Goal: Task Accomplishment & Management: Manage account settings

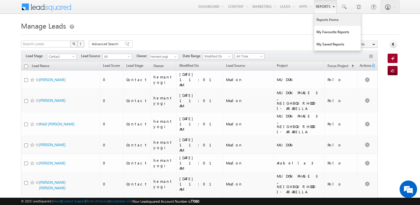
click at [325, 18] on link "Reports Home" at bounding box center [337, 20] width 47 height 12
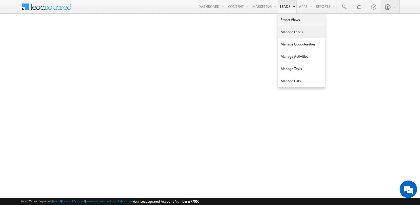
click at [284, 30] on link "Manage Leads" at bounding box center [301, 32] width 47 height 12
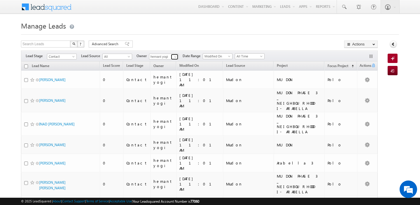
click at [174, 57] on span at bounding box center [175, 57] width 5 height 5
click at [178, 65] on span "[EMAIL_ADDRESS][DOMAIN_NAME]" at bounding box center [177, 67] width 53 height 4
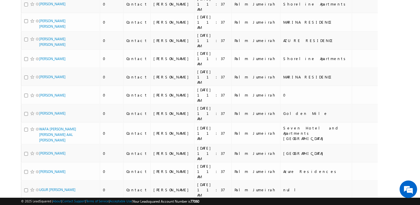
scroll to position [2746, 0]
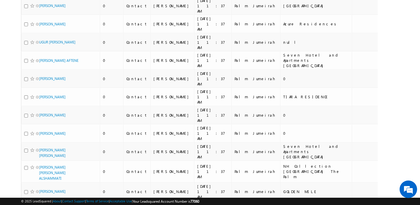
type input "[PERSON_NAME]"
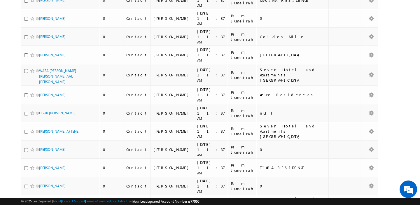
scroll to position [2785, 0]
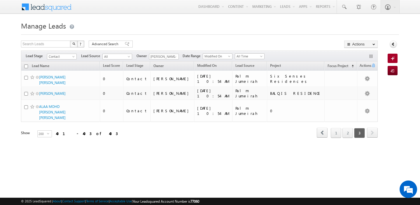
scroll to position [0, 0]
click at [336, 128] on link "1" at bounding box center [336, 133] width 11 height 10
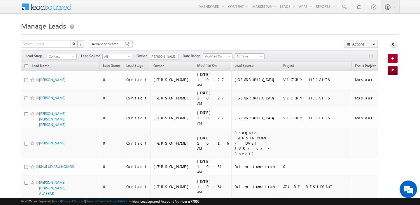
click at [25, 65] on input "checkbox" at bounding box center [26, 66] width 4 height 4
checkbox input "true"
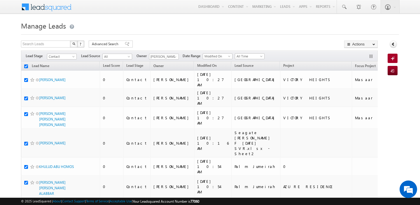
checkbox input "true"
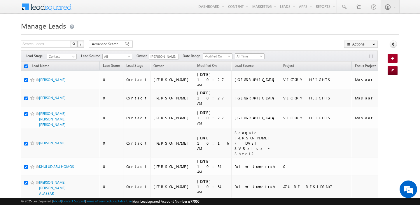
checkbox input "true"
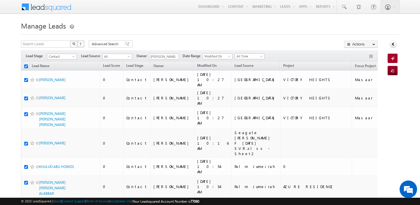
checkbox input "true"
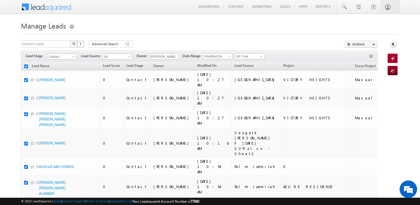
checkbox input "true"
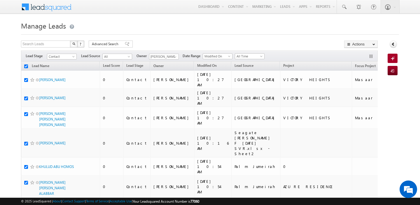
checkbox input "true"
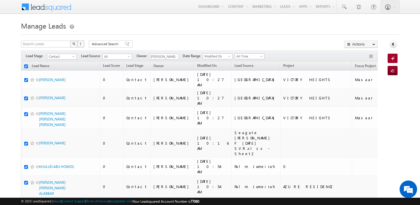
checkbox input "true"
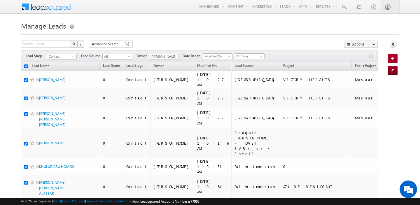
checkbox input "true"
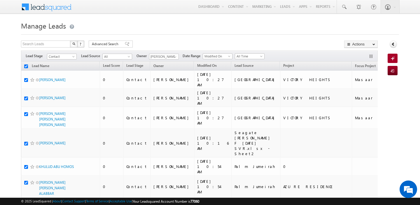
checkbox input "true"
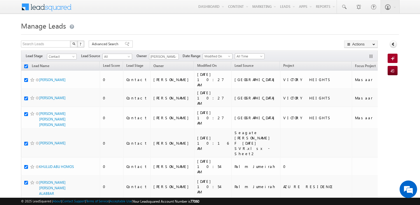
checkbox input "true"
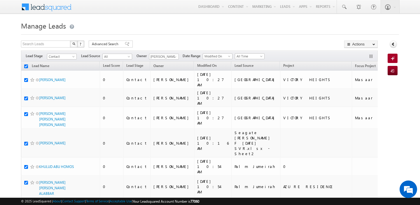
checkbox input "true"
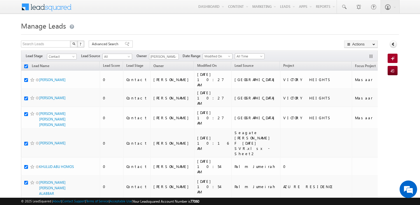
checkbox input "true"
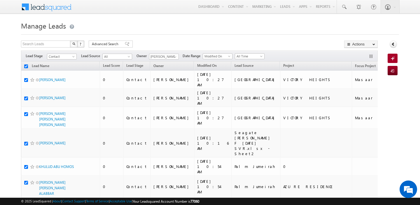
checkbox input "true"
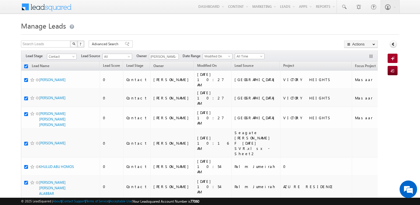
checkbox input "true"
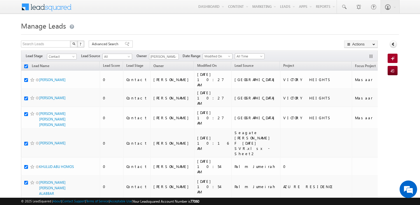
checkbox input "true"
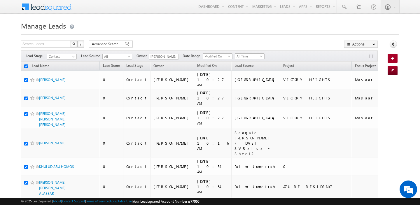
checkbox input "true"
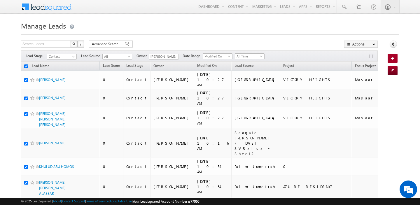
checkbox input "true"
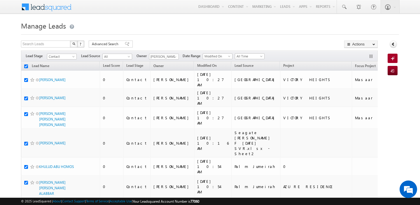
checkbox input "true"
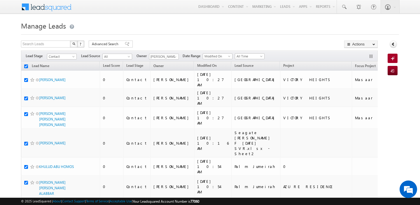
checkbox input "true"
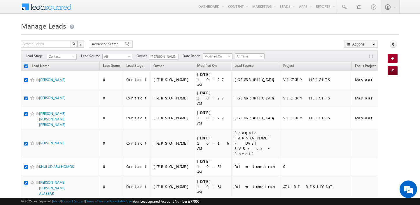
checkbox input "true"
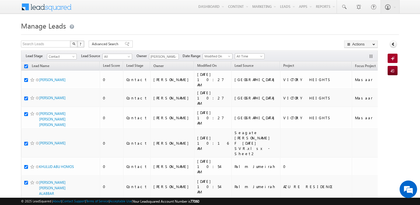
checkbox input "true"
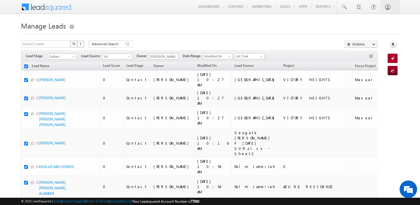
checkbox input "true"
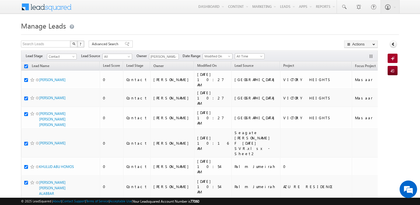
checkbox input "true"
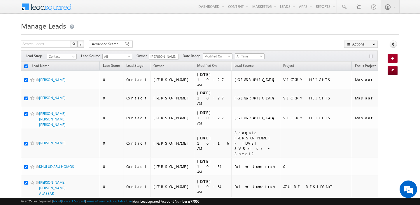
checkbox input "true"
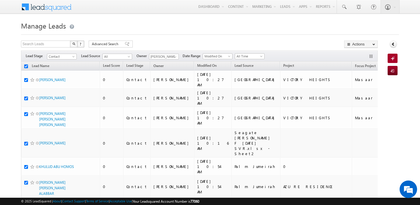
checkbox input "true"
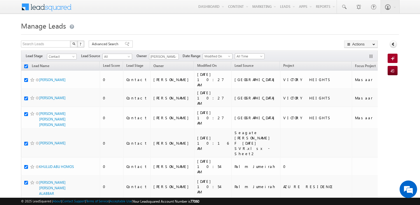
checkbox input "true"
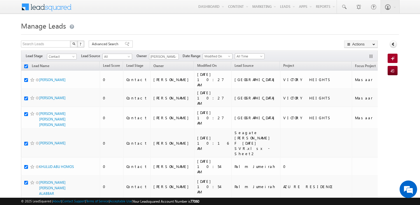
checkbox input "true"
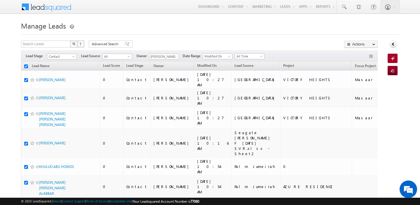
checkbox input "true"
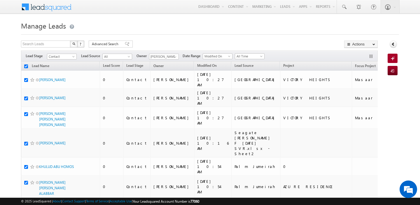
checkbox input "true"
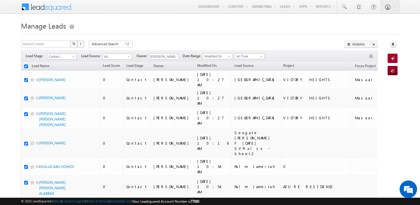
checkbox input "true"
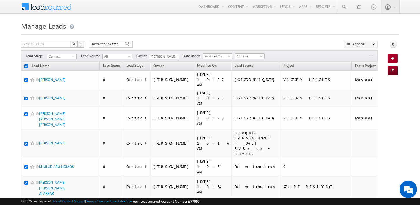
checkbox input "true"
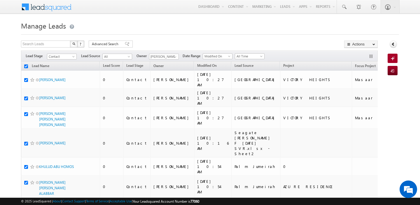
checkbox input "true"
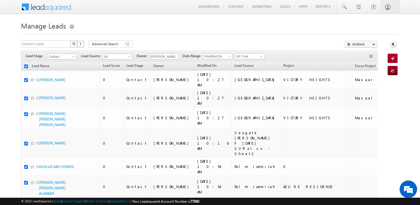
checkbox input "true"
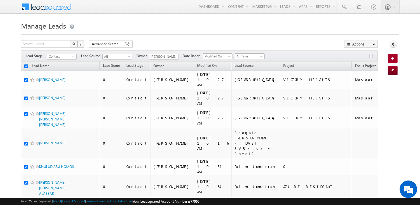
checkbox input "true"
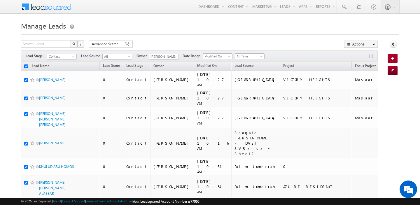
checkbox input "true"
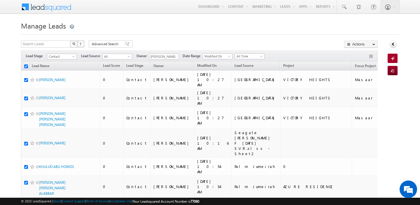
checkbox input "true"
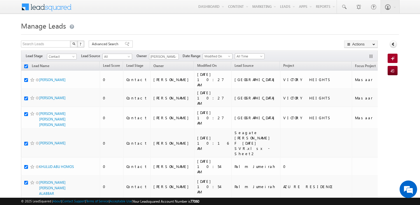
checkbox input "true"
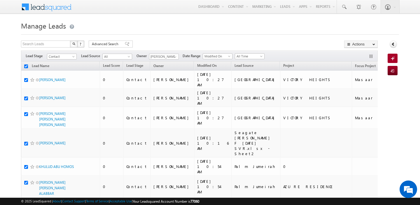
checkbox input "true"
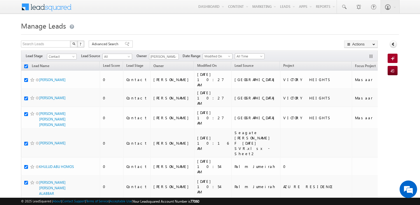
checkbox input "true"
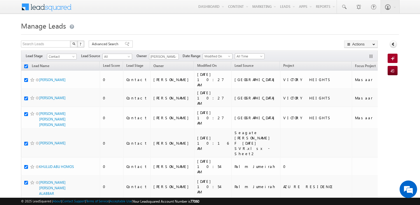
checkbox input "true"
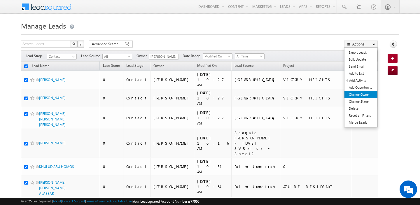
click at [362, 96] on link "Change Owner" at bounding box center [361, 94] width 33 height 7
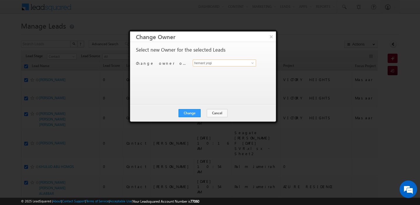
click at [223, 64] on input "hemant yogi" at bounding box center [224, 63] width 63 height 7
click at [228, 69] on link "[PERSON_NAME] [PERSON_NAME][EMAIL_ADDRESS][PERSON_NAME][DOMAIN_NAME]" at bounding box center [224, 72] width 63 height 11
click at [195, 111] on button "Change" at bounding box center [190, 113] width 22 height 8
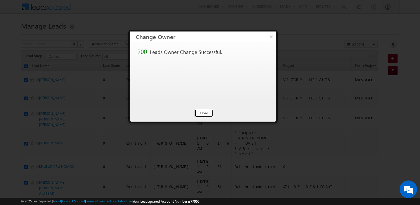
click at [207, 115] on button "Close" at bounding box center [204, 113] width 19 height 8
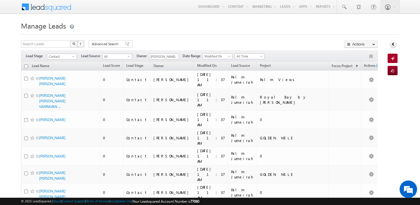
click at [28, 66] on input "checkbox" at bounding box center [26, 66] width 4 height 4
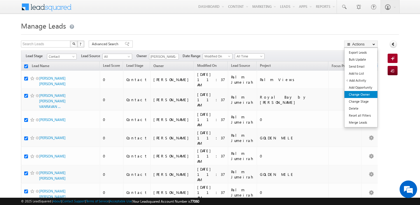
click at [363, 94] on link "Change Owner" at bounding box center [361, 94] width 33 height 7
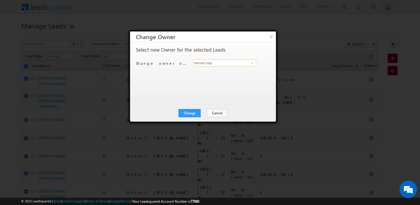
click at [239, 65] on input "hemant yogi" at bounding box center [224, 63] width 63 height 7
click at [229, 71] on link "[PERSON_NAME] [PERSON_NAME][EMAIL_ADDRESS][PERSON_NAME][DOMAIN_NAME]" at bounding box center [224, 72] width 63 height 11
click at [188, 113] on button "Change" at bounding box center [190, 113] width 22 height 8
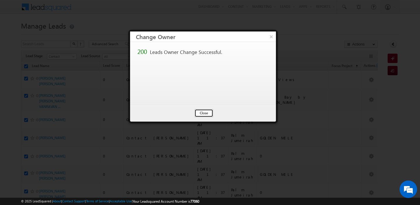
click at [200, 113] on button "Close" at bounding box center [204, 113] width 19 height 8
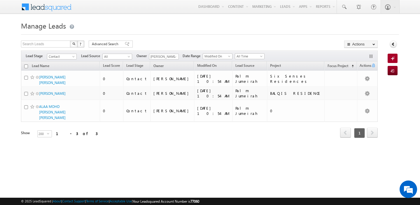
click at [27, 66] on input "checkbox" at bounding box center [26, 66] width 4 height 4
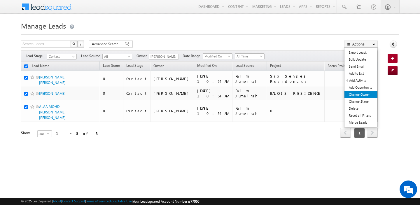
click at [367, 93] on link "Change Owner" at bounding box center [361, 94] width 33 height 7
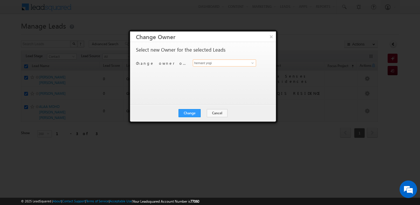
click at [229, 62] on input "hemant yogi" at bounding box center [224, 63] width 63 height 7
click at [217, 71] on link "[PERSON_NAME] [PERSON_NAME][EMAIL_ADDRESS][DOMAIN_NAME]" at bounding box center [224, 72] width 63 height 11
click at [193, 113] on button "Change" at bounding box center [190, 113] width 22 height 8
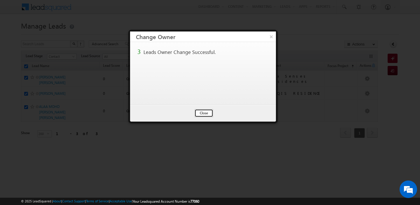
click at [206, 113] on button "Close" at bounding box center [204, 113] width 19 height 8
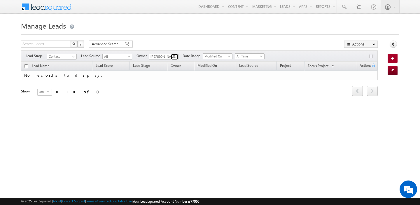
click at [174, 56] on span at bounding box center [175, 57] width 5 height 5
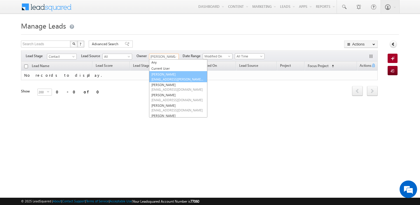
click at [171, 75] on link "[PERSON_NAME] [EMAIL_ADDRESS][PERSON_NAME][DOMAIN_NAME]" at bounding box center [178, 76] width 58 height 11
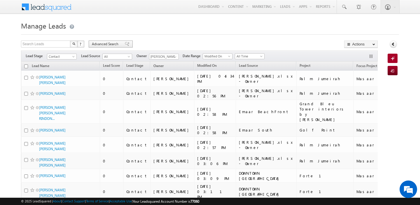
click at [106, 45] on span "Advanced Search" at bounding box center [106, 43] width 28 height 5
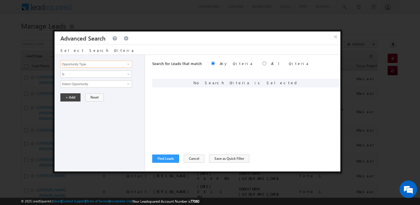
click at [94, 62] on input "Opportunity Type" at bounding box center [96, 64] width 72 height 7
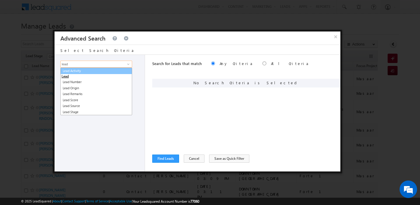
click at [102, 73] on link "Lead Activity" at bounding box center [96, 71] width 72 height 7
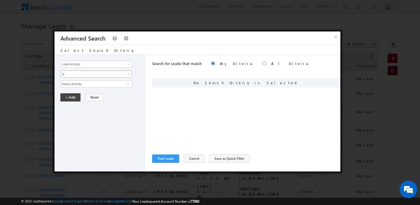
click at [100, 74] on span "Is" at bounding box center [92, 74] width 63 height 5
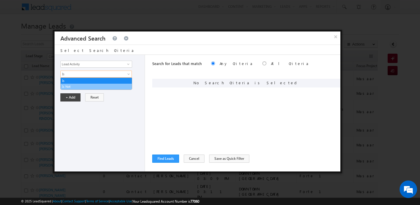
click at [88, 85] on link "Is Not" at bounding box center [96, 86] width 71 height 5
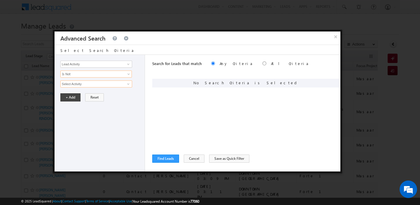
click at [88, 85] on input "Select Activity" at bounding box center [96, 84] width 72 height 7
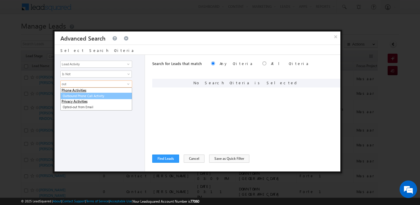
click at [93, 95] on link "Outbound Phone Call Activity" at bounding box center [96, 96] width 72 height 7
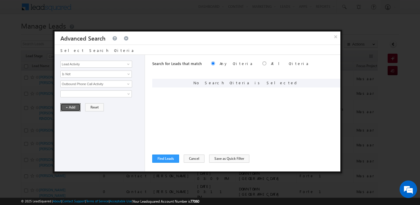
click at [72, 105] on button "+ Add" at bounding box center [70, 107] width 20 height 8
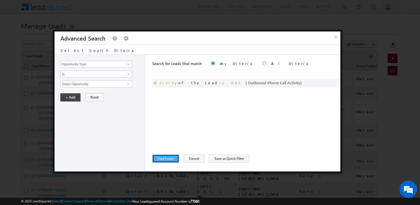
click at [160, 159] on button "Find Leads" at bounding box center [165, 159] width 27 height 8
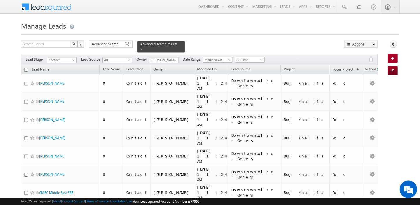
click at [25, 70] on input "checkbox" at bounding box center [26, 70] width 4 height 4
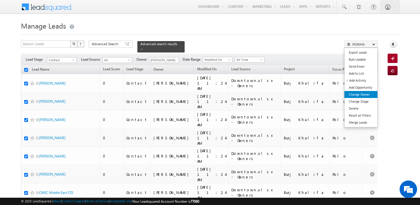
click at [366, 95] on link "Change Owner" at bounding box center [361, 94] width 33 height 7
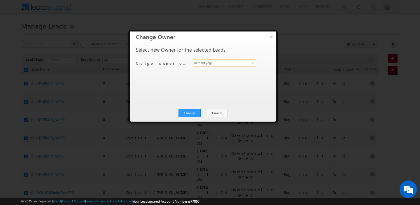
click at [227, 64] on input "hemant yogi" at bounding box center [224, 63] width 63 height 7
click at [226, 70] on link "[PERSON_NAME] [PERSON_NAME][EMAIL_ADDRESS][DOMAIN_NAME]" at bounding box center [224, 72] width 63 height 11
click at [190, 111] on button "Change" at bounding box center [190, 113] width 22 height 8
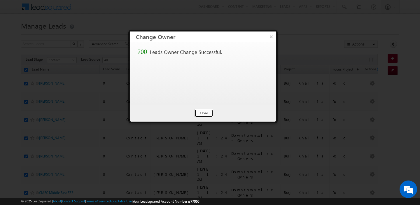
click at [199, 112] on button "Close" at bounding box center [204, 113] width 19 height 8
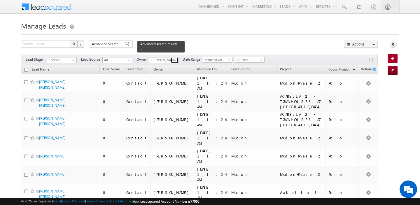
click at [174, 60] on span at bounding box center [175, 60] width 5 height 5
click at [177, 70] on span "[PERSON_NAME][EMAIL_ADDRESS][PERSON_NAME][DOMAIN_NAME]" at bounding box center [177, 71] width 53 height 4
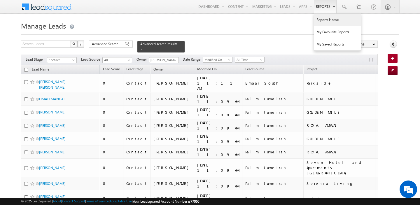
click at [323, 21] on link "Reports Home" at bounding box center [337, 20] width 47 height 12
